Goal: Information Seeking & Learning: Learn about a topic

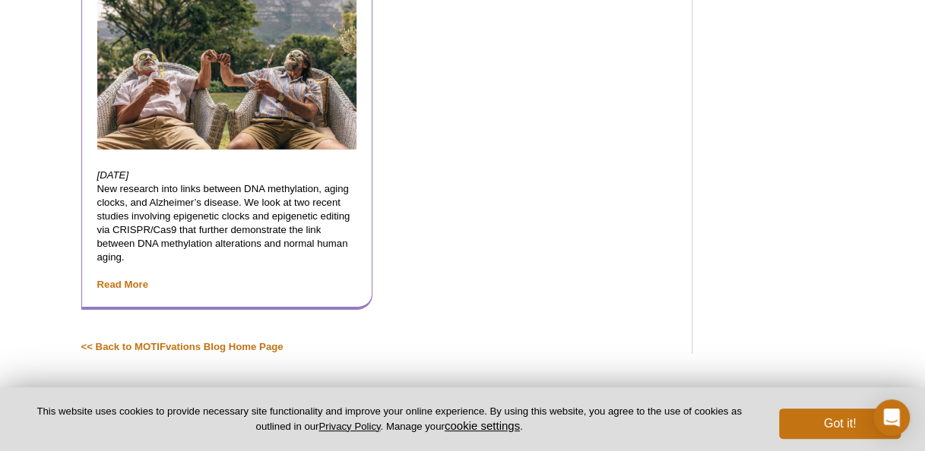
scroll to position [2183, 0]
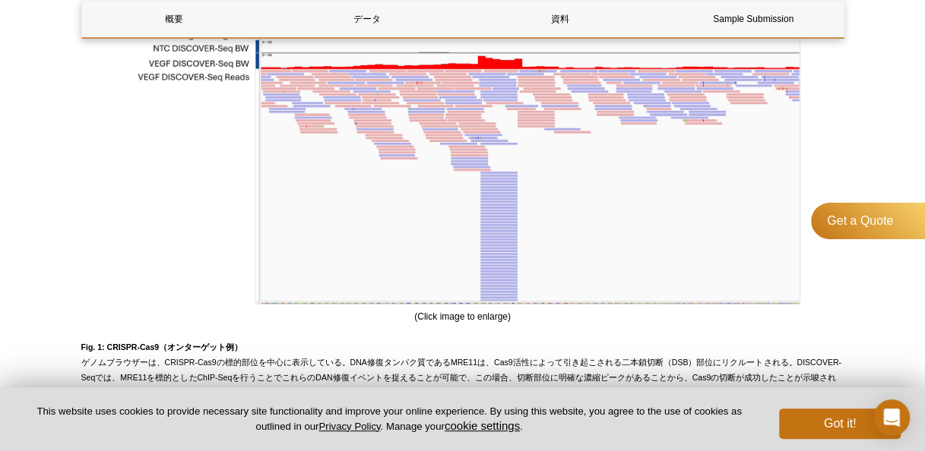
scroll to position [1292, 0]
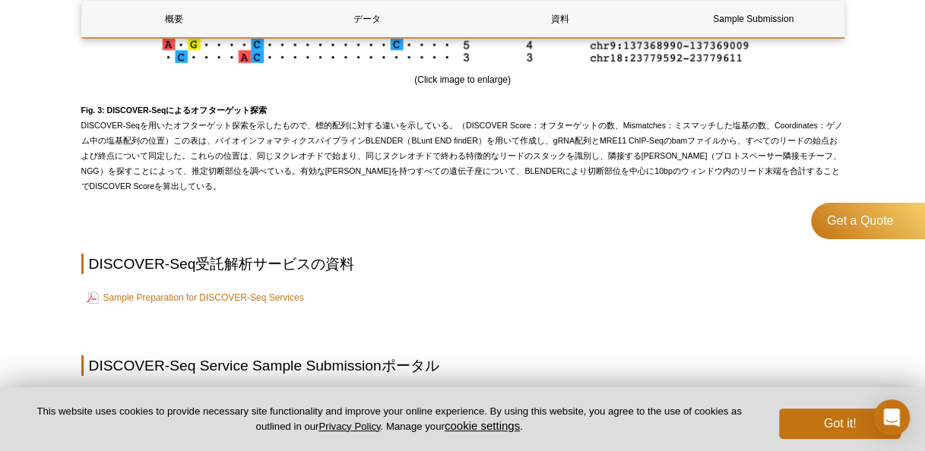
scroll to position [2354, 0]
